Goal: Task Accomplishment & Management: Manage account settings

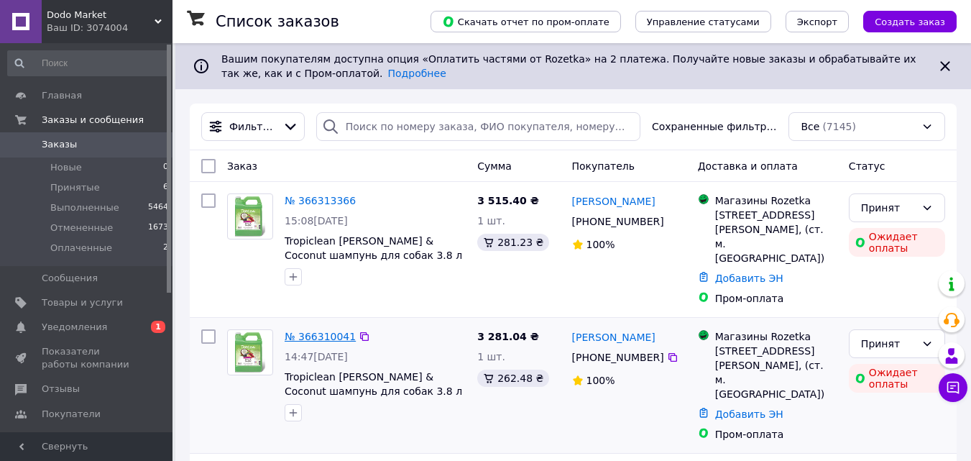
click at [310, 330] on link "№ 366310041" at bounding box center [320, 335] width 71 height 11
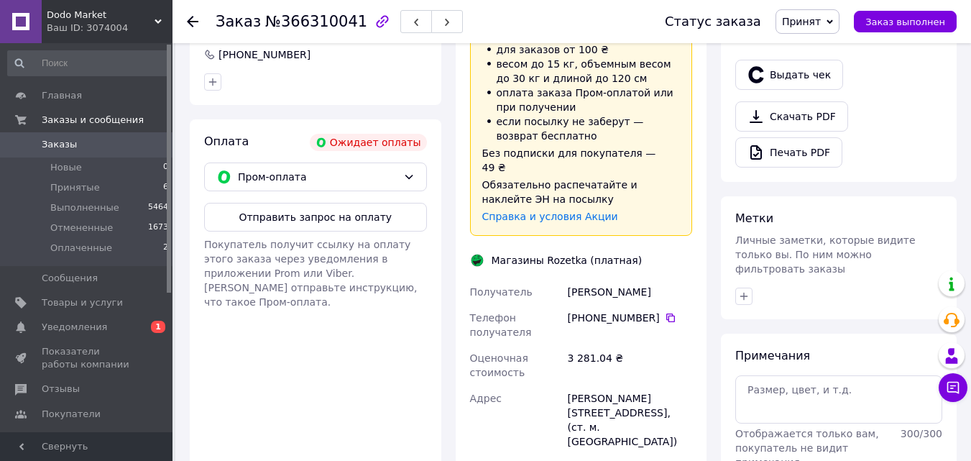
scroll to position [458, 0]
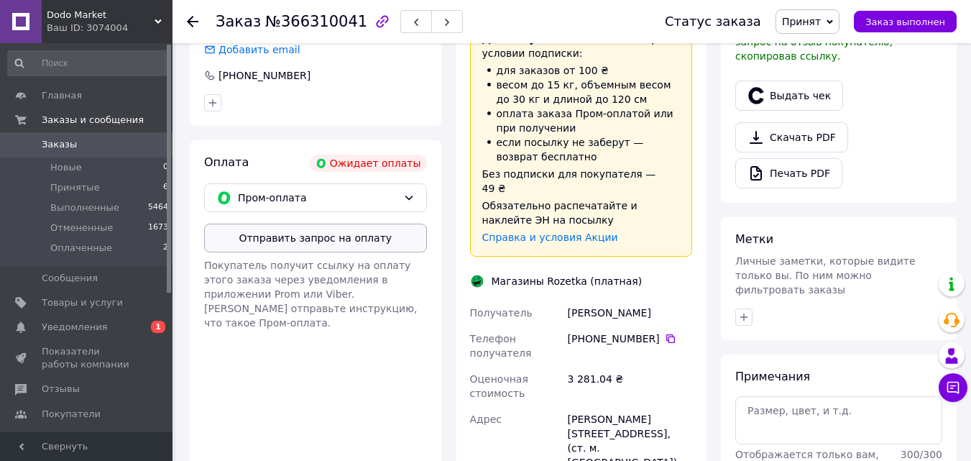
click at [323, 223] on button "Отправить запрос на оплату" at bounding box center [315, 237] width 223 height 29
click at [129, 189] on li "Принятые 6" at bounding box center [88, 187] width 177 height 20
